Goal: Browse casually: Explore the website without a specific task or goal

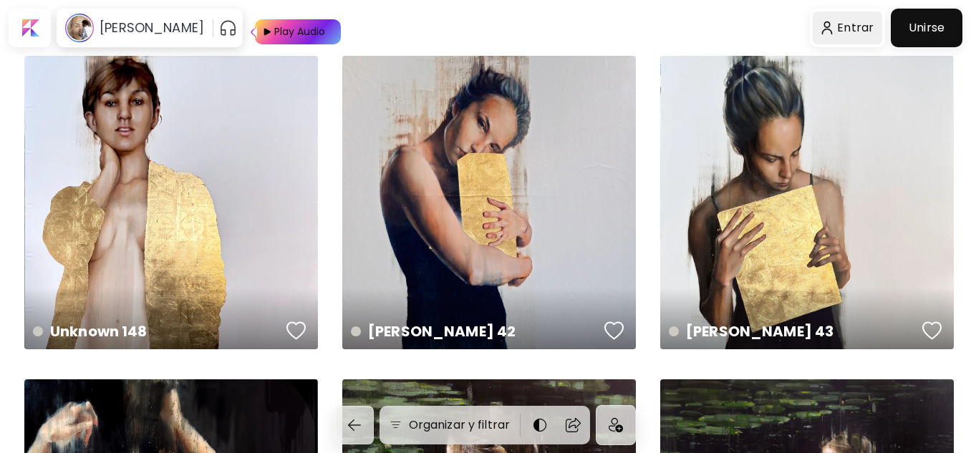
click at [849, 26] on div at bounding box center [848, 27] width 70 height 33
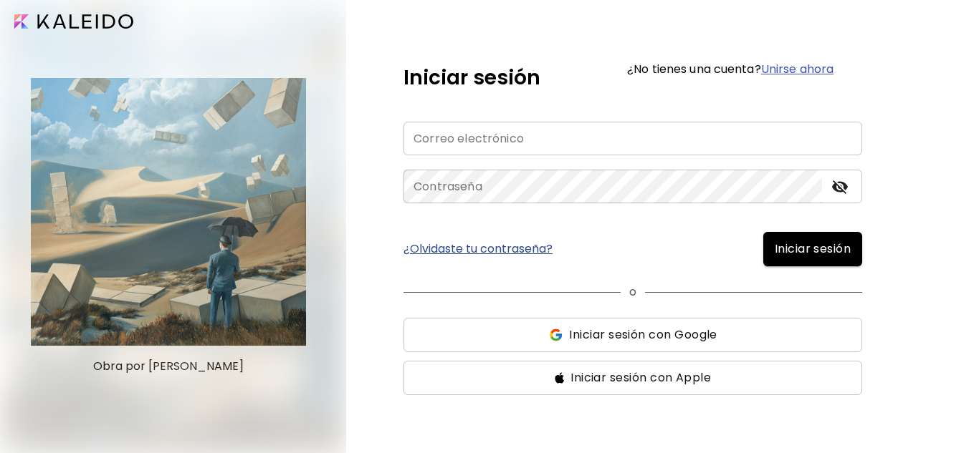
click at [629, 331] on span "Iniciar sesión con Google" at bounding box center [643, 335] width 148 height 17
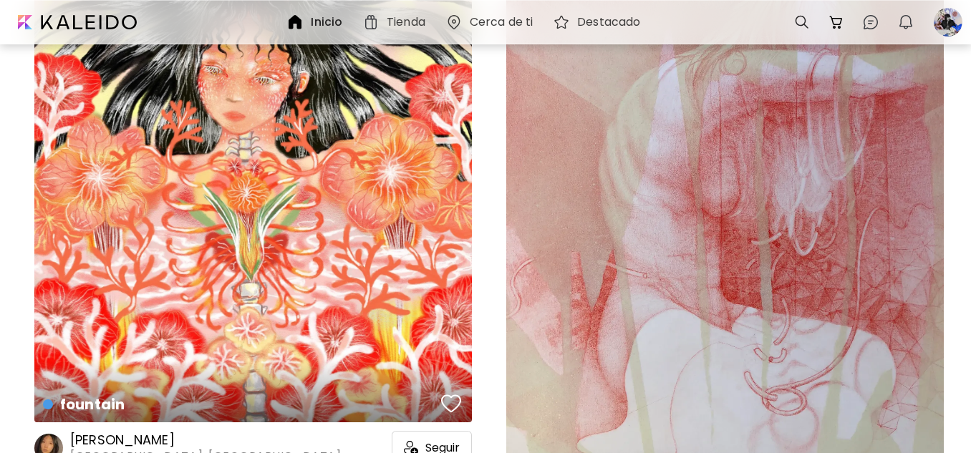
scroll to position [716, 0]
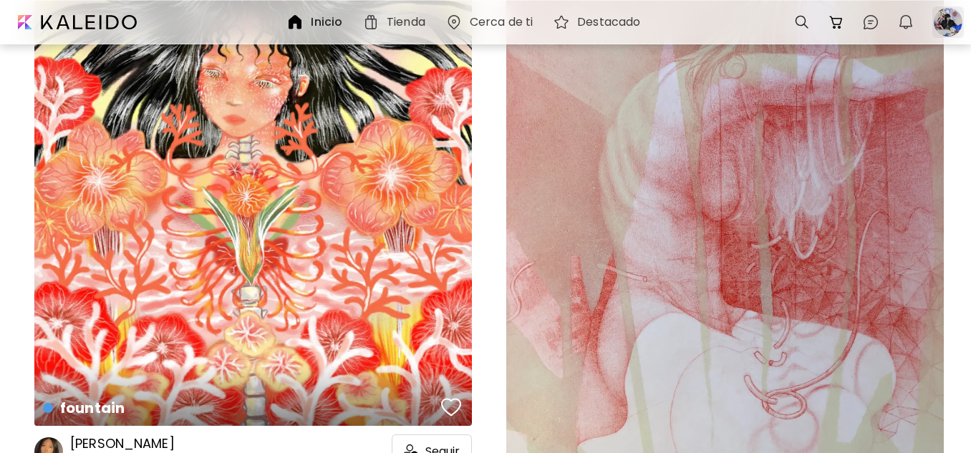
click at [949, 17] on div at bounding box center [949, 22] width 32 height 32
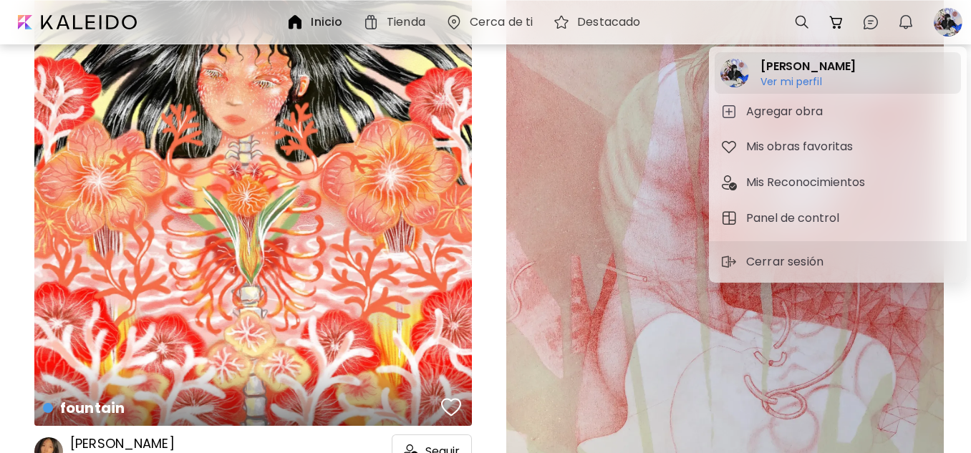
click at [781, 69] on h2 "Annie" at bounding box center [808, 66] width 95 height 17
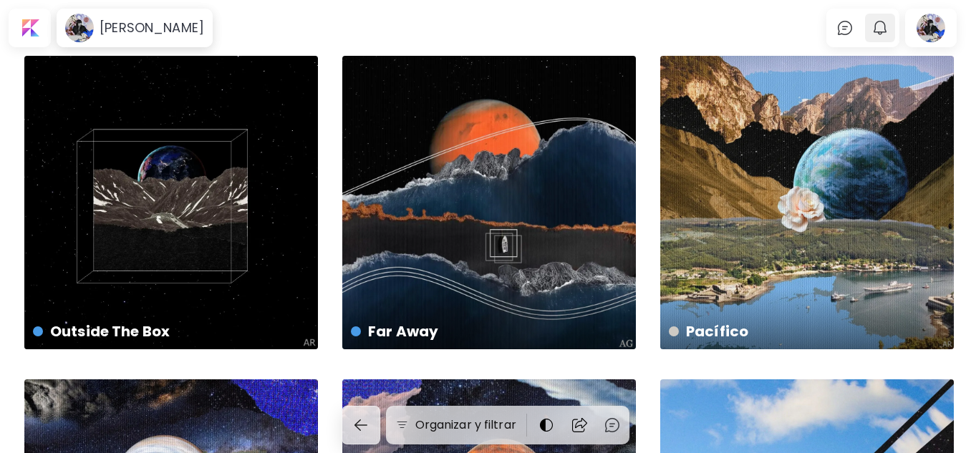
click at [884, 29] on img "button" at bounding box center [880, 27] width 17 height 17
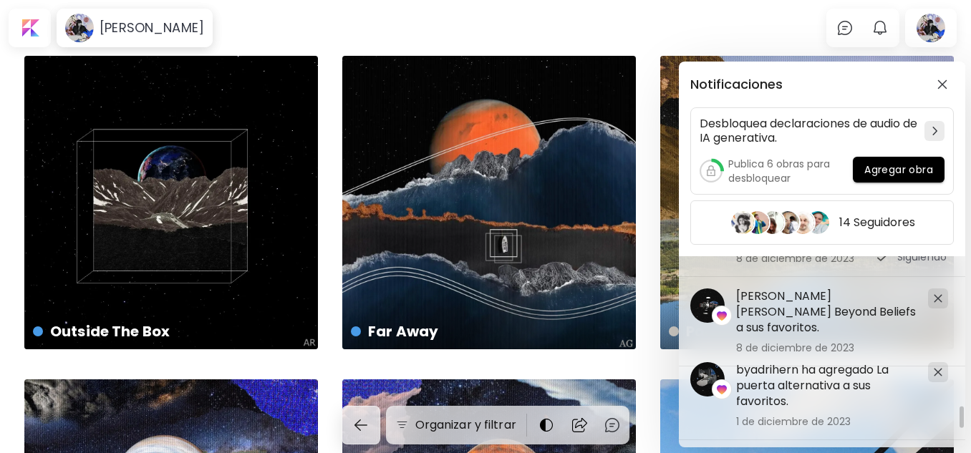
scroll to position [2346, 0]
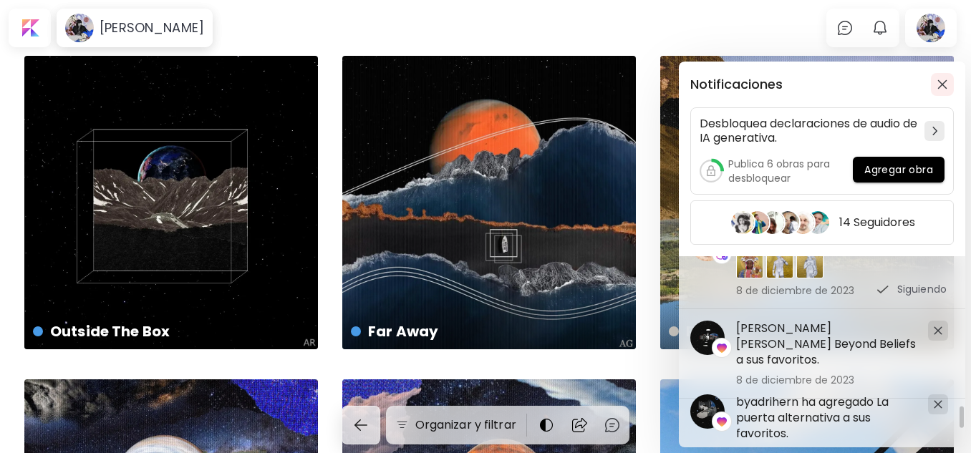
click at [944, 79] on button "button" at bounding box center [942, 84] width 23 height 23
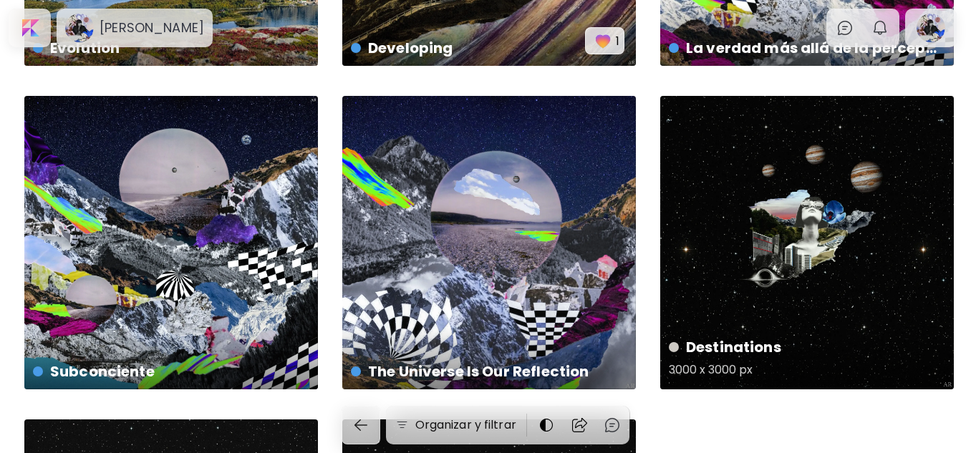
scroll to position [1003, 0]
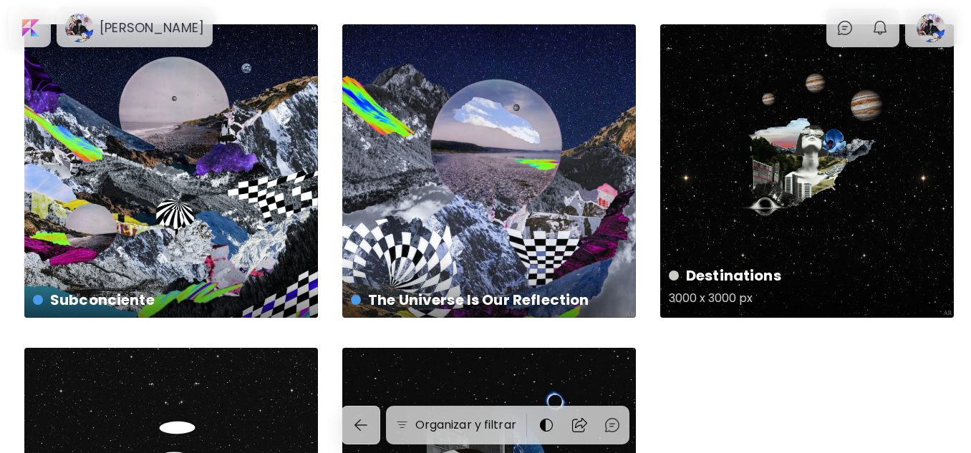
click at [787, 144] on div "Destinations 3000 x 3000 px" at bounding box center [808, 171] width 294 height 294
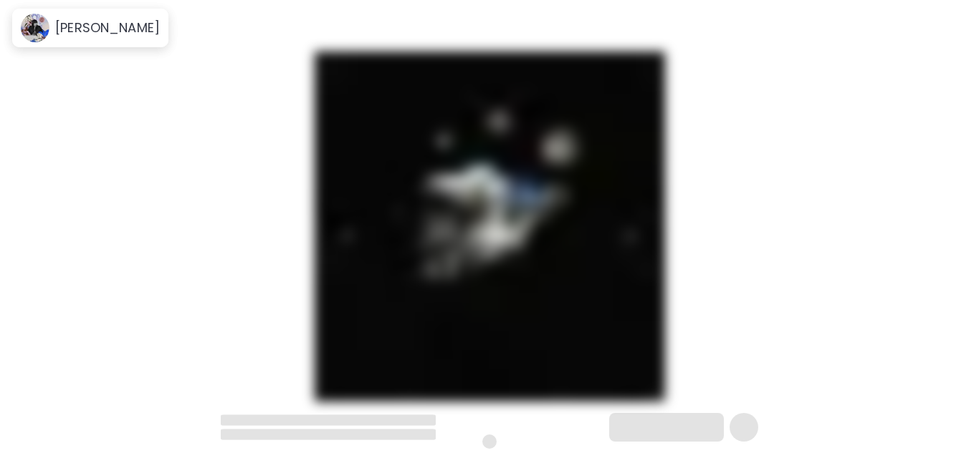
scroll to position [3, 0]
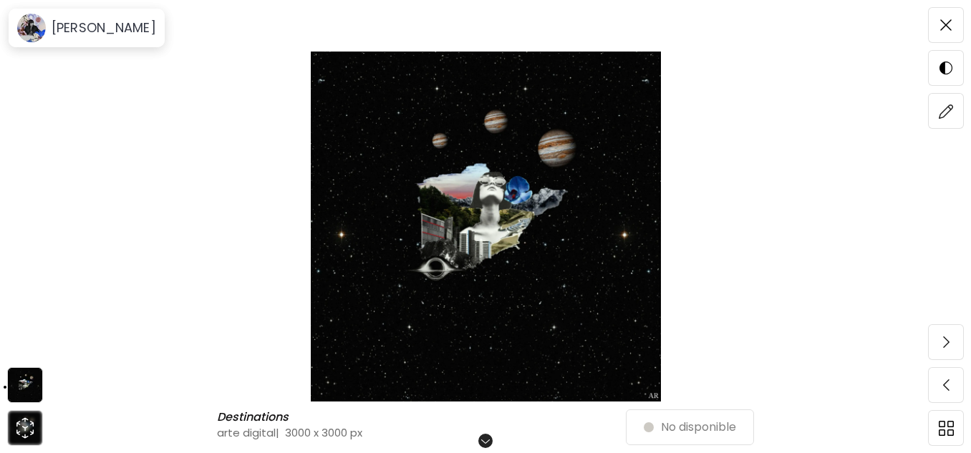
click at [585, 215] on img at bounding box center [485, 227] width 851 height 350
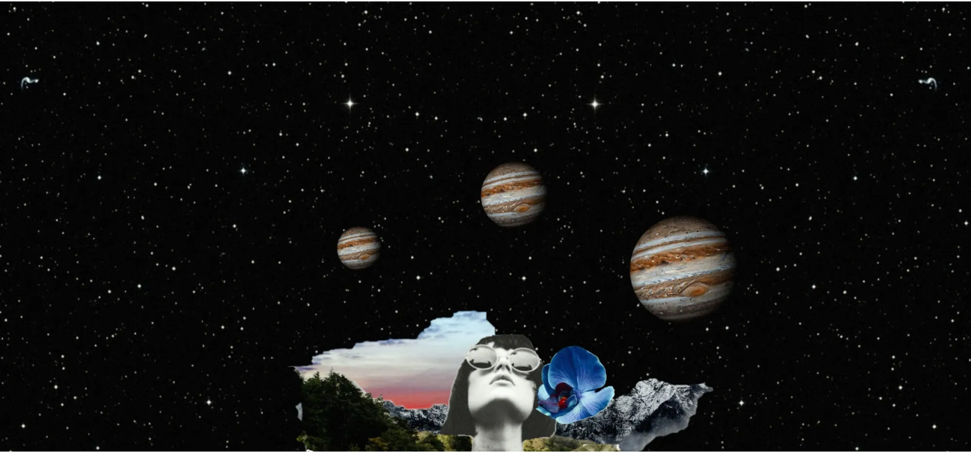
scroll to position [0, 0]
